Goal: Task Accomplishment & Management: Manage account settings

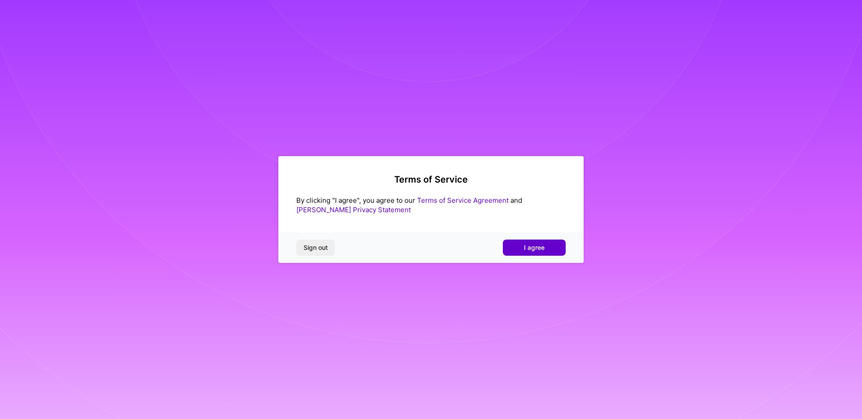
click at [542, 248] on span "I agree" at bounding box center [534, 247] width 21 height 9
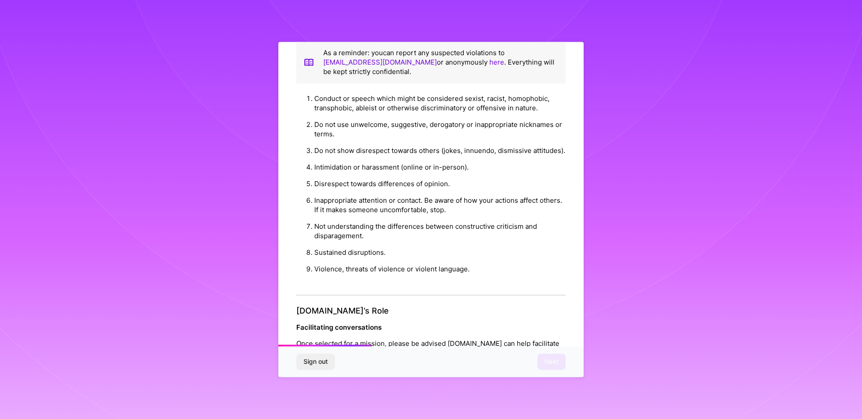
scroll to position [897, 0]
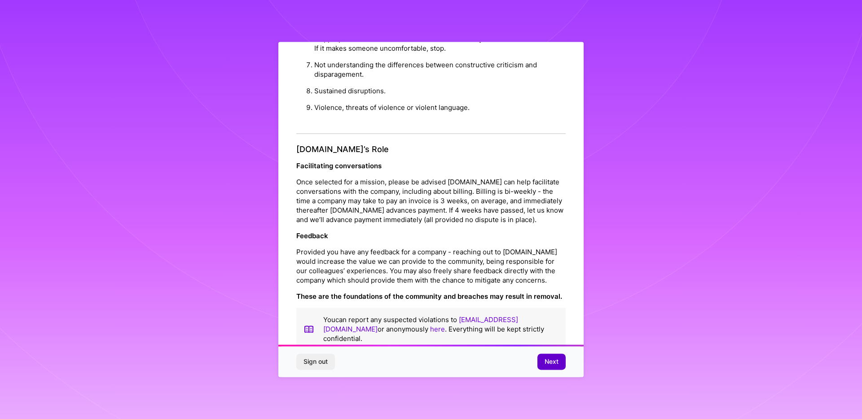
click at [557, 364] on span "Next" at bounding box center [552, 362] width 14 height 9
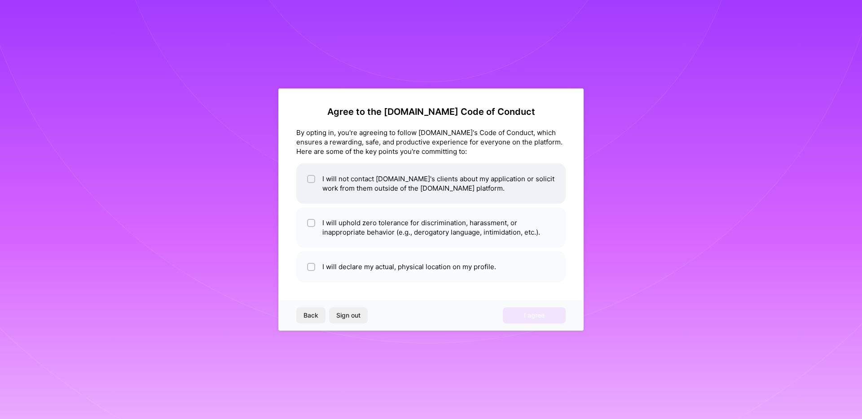
click at [313, 179] on input "checkbox" at bounding box center [312, 179] width 6 height 6
checkbox input "true"
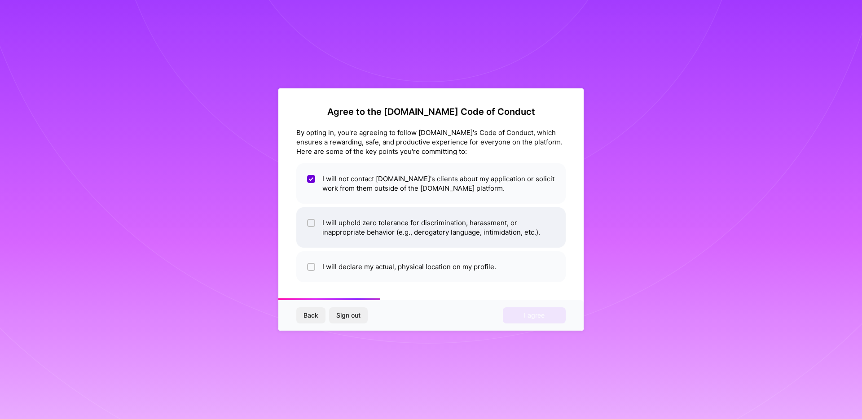
click at [313, 222] on input "checkbox" at bounding box center [312, 223] width 6 height 6
checkbox input "true"
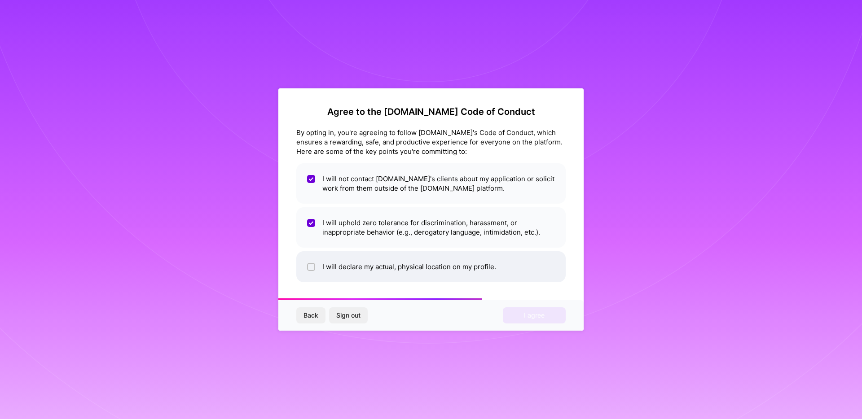
click at [313, 269] on input "checkbox" at bounding box center [312, 267] width 6 height 6
checkbox input "true"
click at [529, 315] on span "I agree" at bounding box center [534, 315] width 21 height 9
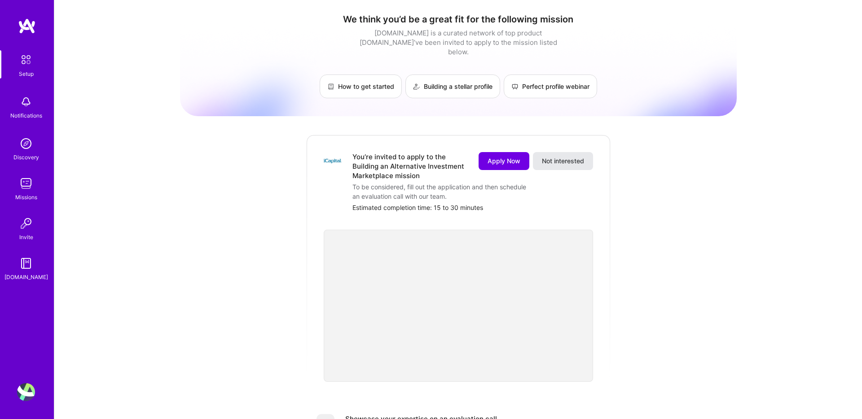
click at [559, 157] on span "Not interested" at bounding box center [563, 161] width 42 height 9
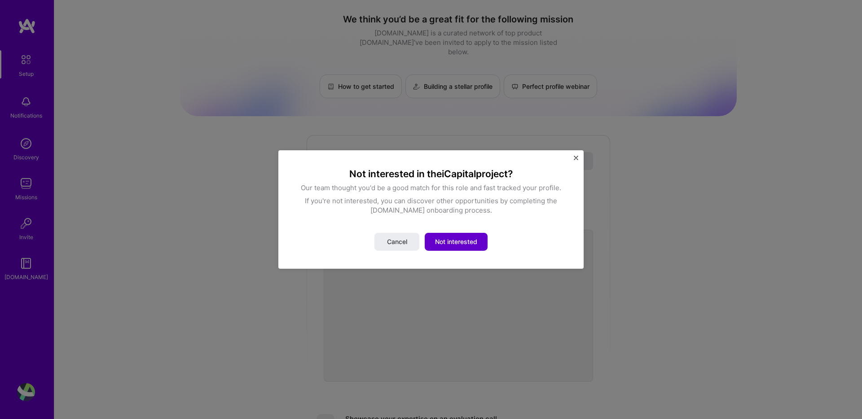
click at [450, 237] on button "Not interested" at bounding box center [456, 242] width 63 height 18
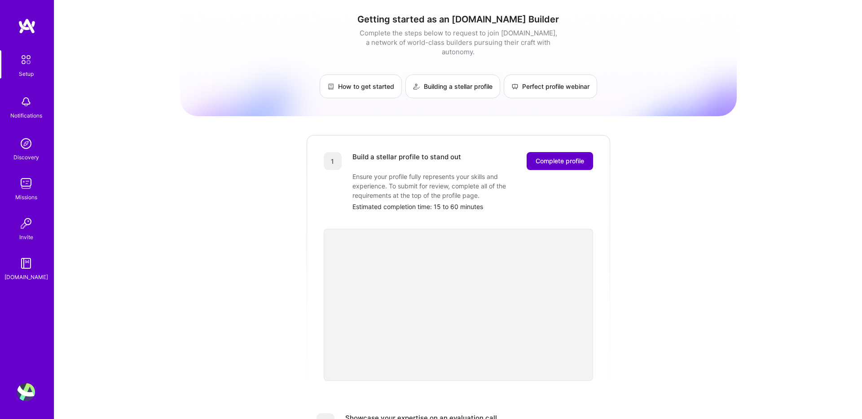
click at [551, 157] on span "Complete profile" at bounding box center [560, 161] width 48 height 9
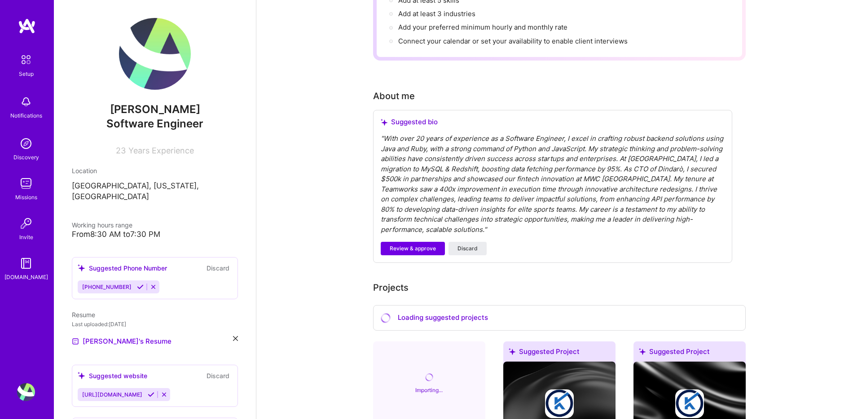
scroll to position [186, 0]
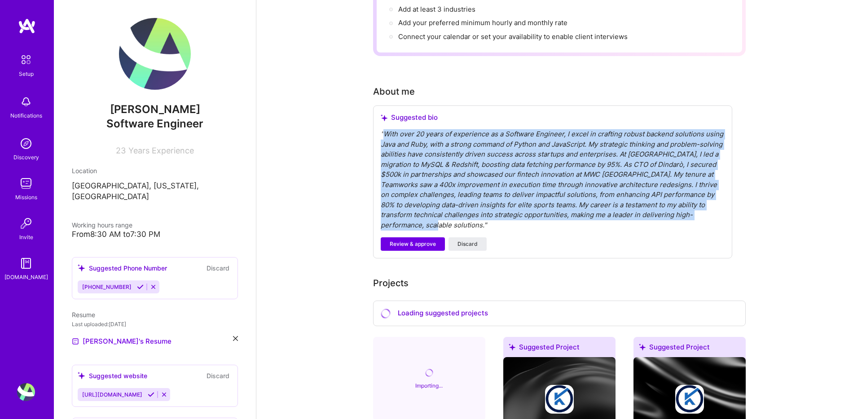
drag, startPoint x: 383, startPoint y: 123, endPoint x: 689, endPoint y: 202, distance: 315.8
click at [689, 202] on div "" With over 20 years of experience as a Software Engineer, I excel in crafting …" at bounding box center [553, 179] width 344 height 101
copy div "With over 20 years of experience as a Software Engineer, I excel in crafting ro…"
click at [463, 240] on span "Discard" at bounding box center [468, 244] width 20 height 8
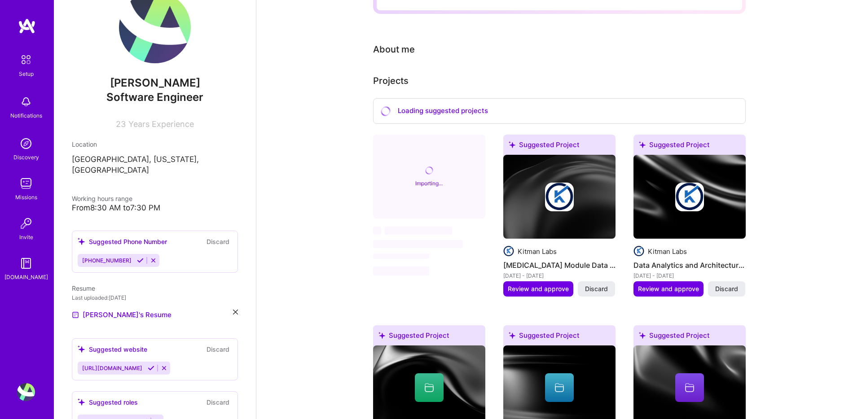
scroll to position [27, 0]
click at [157, 203] on div "From 8:30 AM to 7:30 PM" at bounding box center [155, 207] width 166 height 9
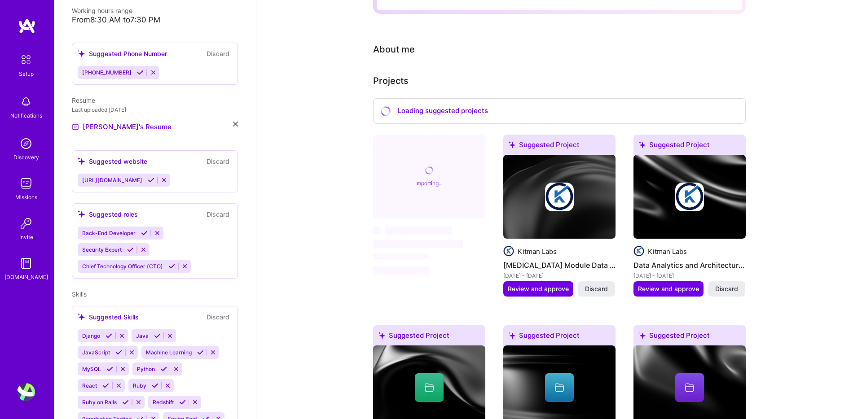
scroll to position [215, 0]
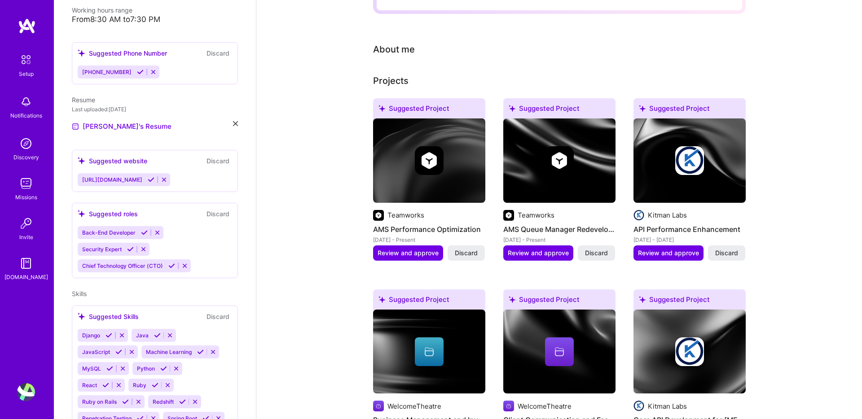
click at [142, 246] on icon at bounding box center [143, 249] width 7 height 7
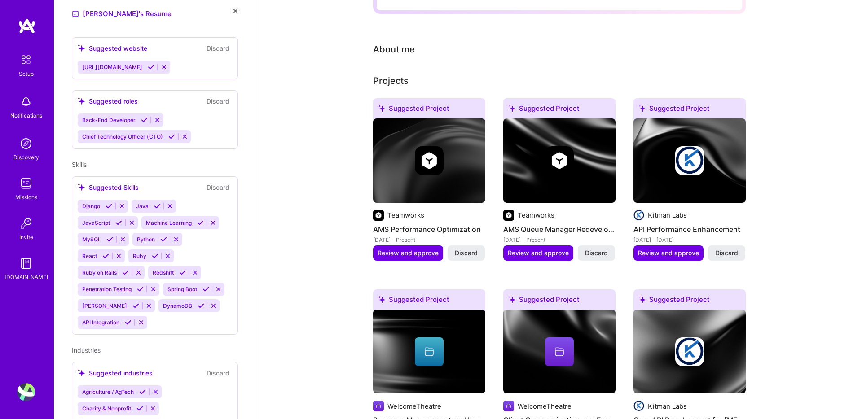
scroll to position [328, 0]
click at [157, 286] on icon at bounding box center [153, 289] width 7 height 7
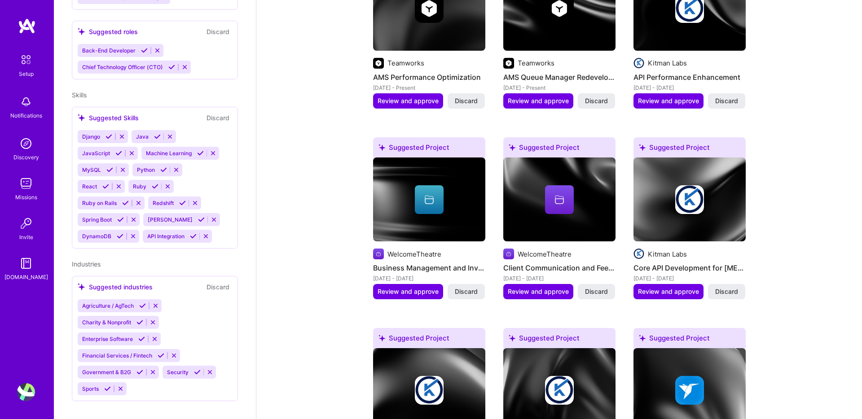
scroll to position [382, 0]
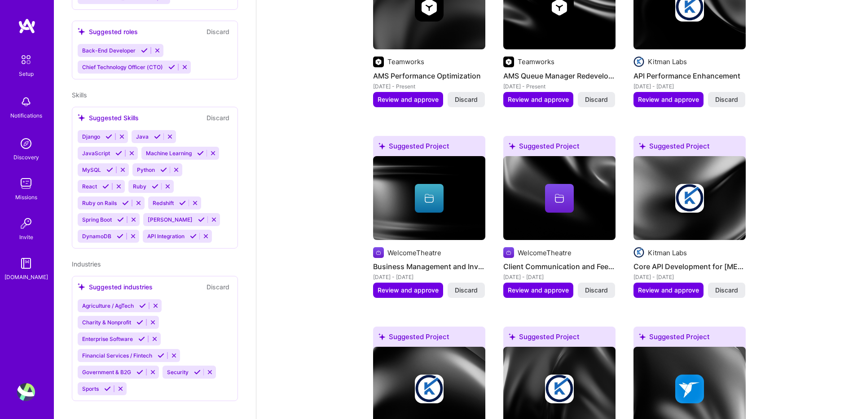
click at [212, 369] on icon at bounding box center [210, 372] width 7 height 7
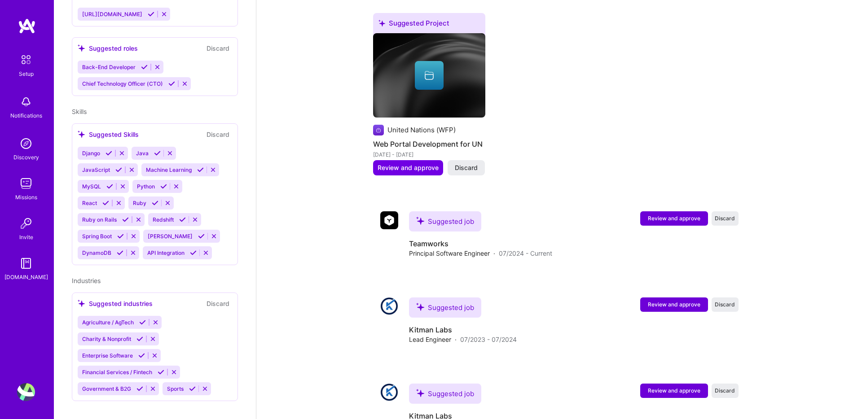
scroll to position [1842, 0]
click at [406, 162] on button "Review and approve" at bounding box center [408, 168] width 70 height 15
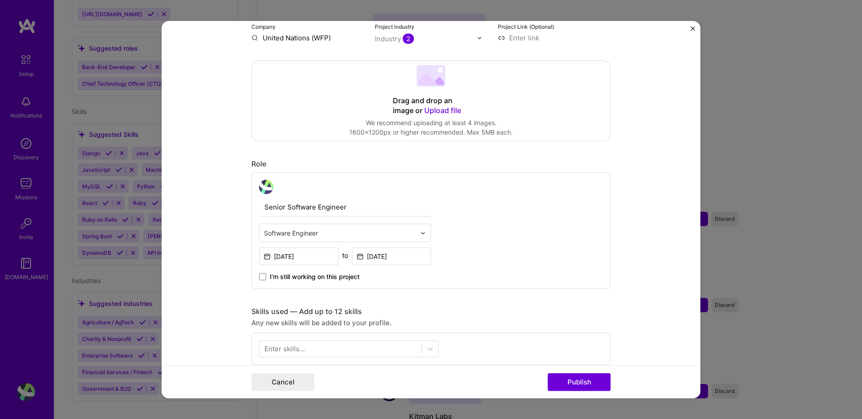
scroll to position [185, 0]
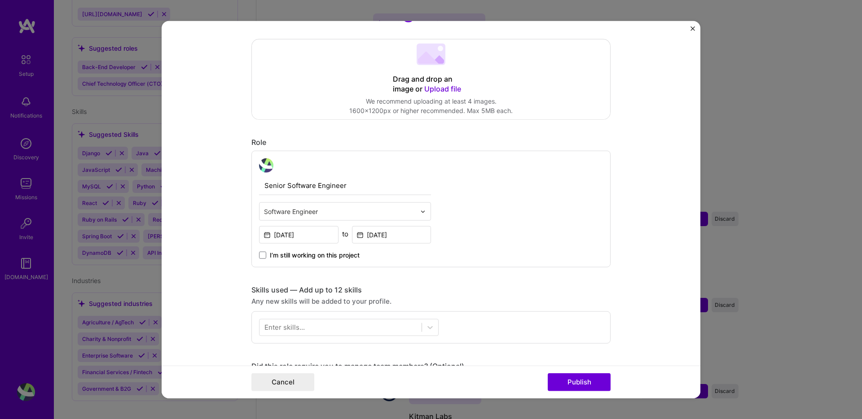
click at [693, 28] on img "Close" at bounding box center [693, 28] width 4 height 4
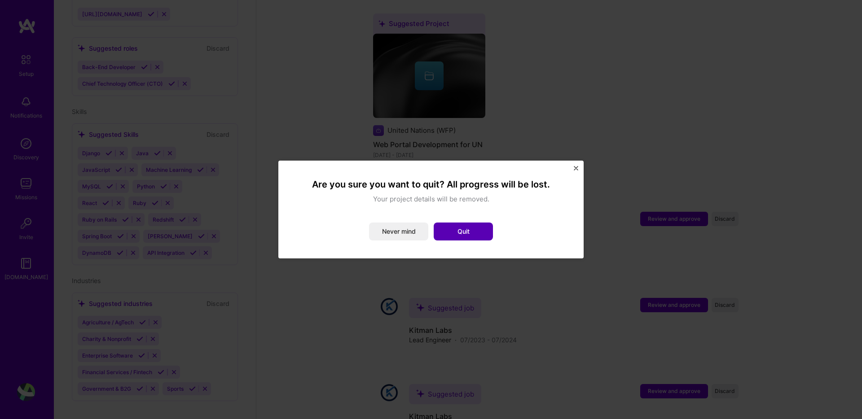
click at [461, 230] on button "Quit" at bounding box center [463, 232] width 59 height 18
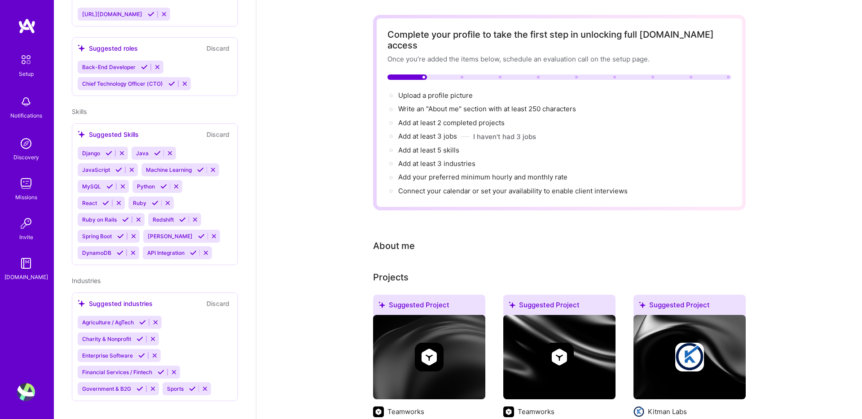
scroll to position [0, 0]
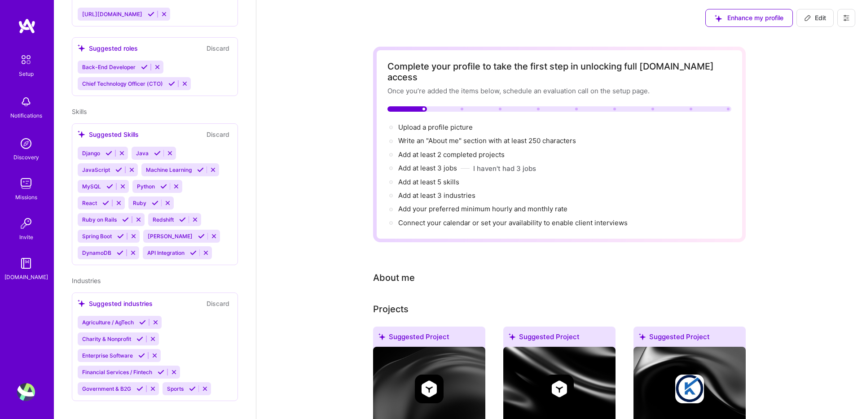
click at [827, 20] on button "Edit" at bounding box center [815, 18] width 37 height 18
select select "US"
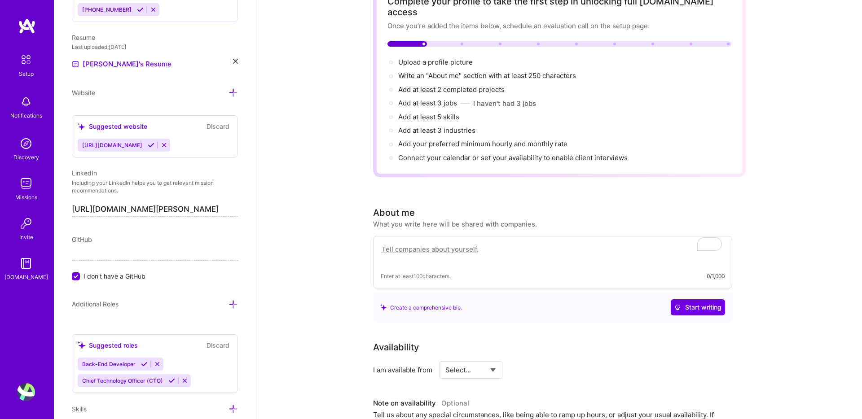
scroll to position [64, 0]
paste textarea "Software Engineer with over 20 years of professional experience specialized in …"
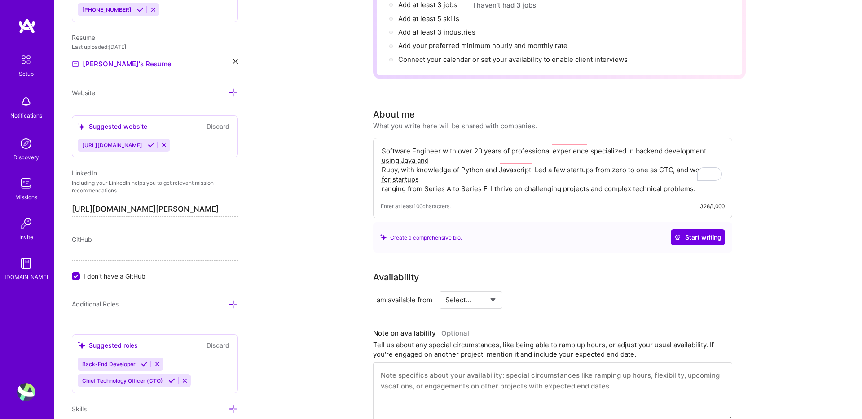
scroll to position [163, 0]
click at [415, 161] on textarea "Software Engineer with over 20 years of professional experience specialized in …" at bounding box center [553, 170] width 344 height 49
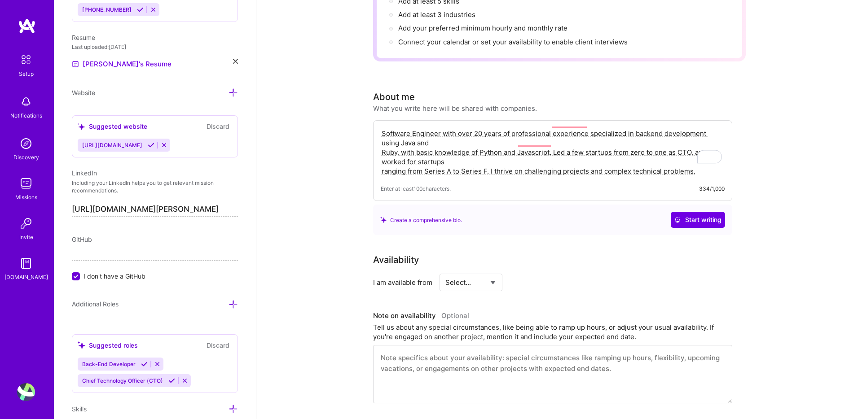
scroll to position [181, 0]
click at [687, 215] on span "Start writing" at bounding box center [697, 219] width 47 height 9
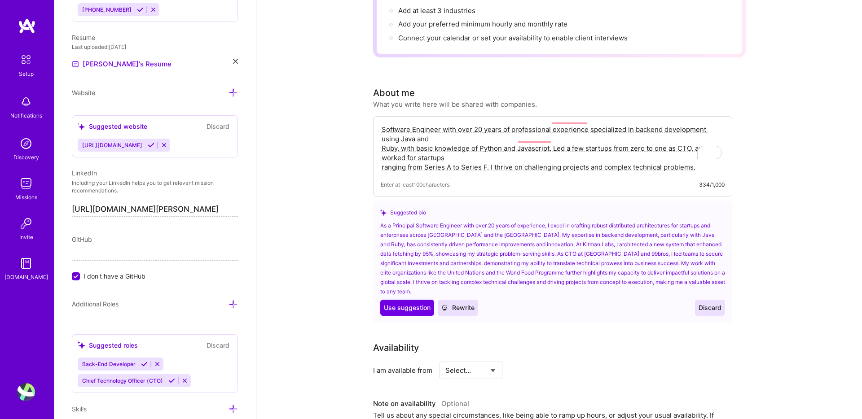
scroll to position [184, 0]
click at [419, 305] on span "Use suggestion" at bounding box center [407, 309] width 47 height 9
type textarea "As a Principal Software Engineer with over 20 years of experience, I excel in c…"
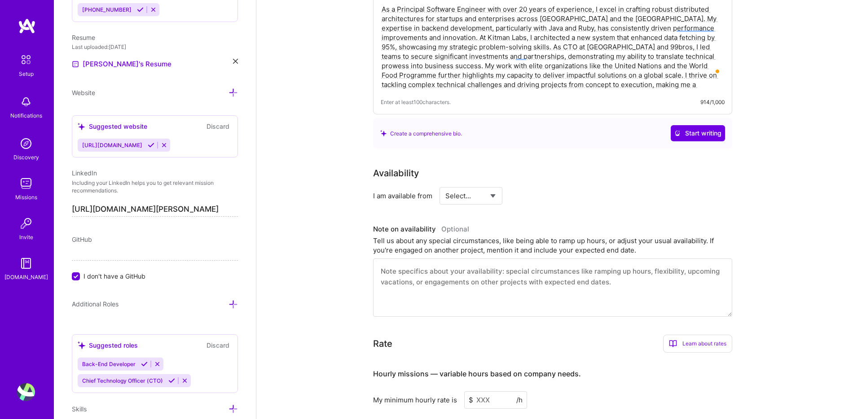
scroll to position [311, 0]
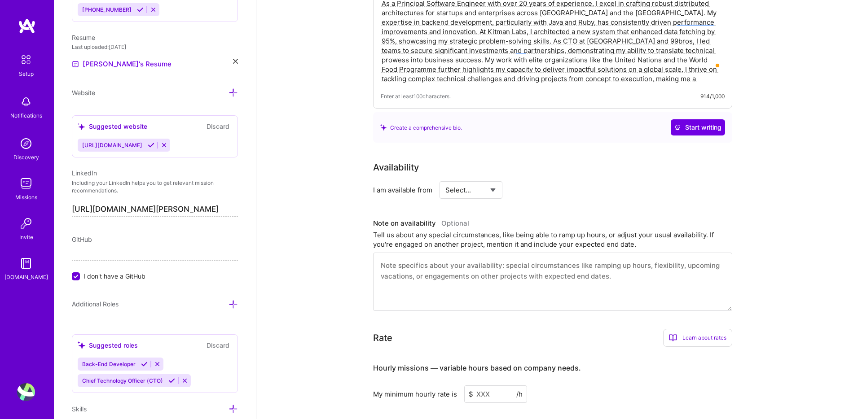
click at [480, 184] on select "Select... Right Now Future Date Not Available" at bounding box center [471, 190] width 52 height 23
click at [445, 179] on select "Select... Right Now Future Date Not Available" at bounding box center [471, 190] width 52 height 23
click at [490, 180] on select "Select... Right Now Future Date Not Available" at bounding box center [471, 190] width 52 height 23
select select "Future Date"
click at [445, 179] on select "Select... Right Now Future Date Not Available" at bounding box center [471, 190] width 52 height 23
